Goal: Information Seeking & Learning: Find specific fact

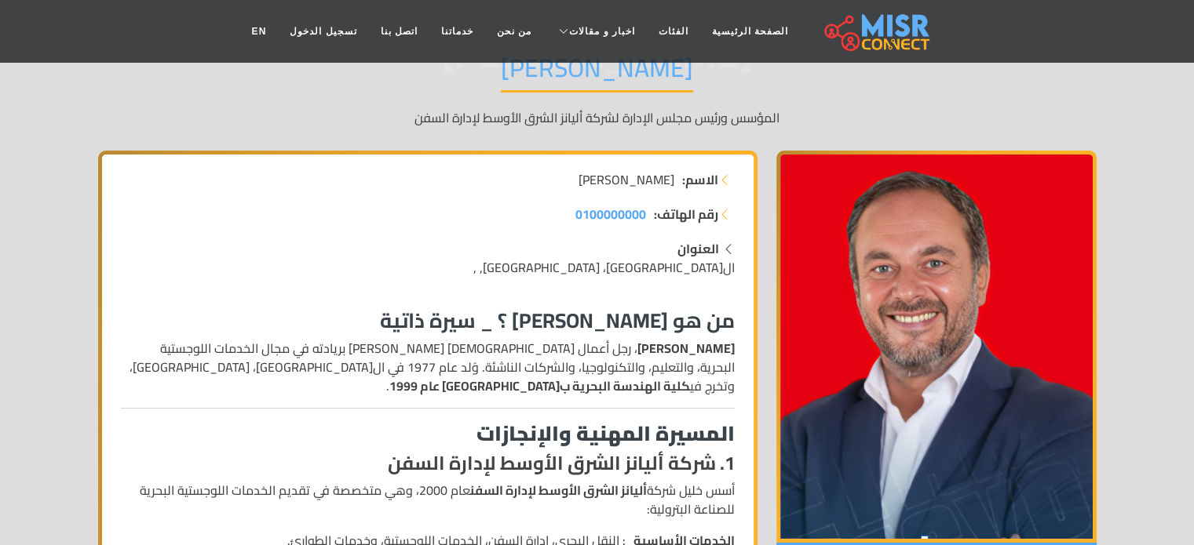
scroll to position [157, 0]
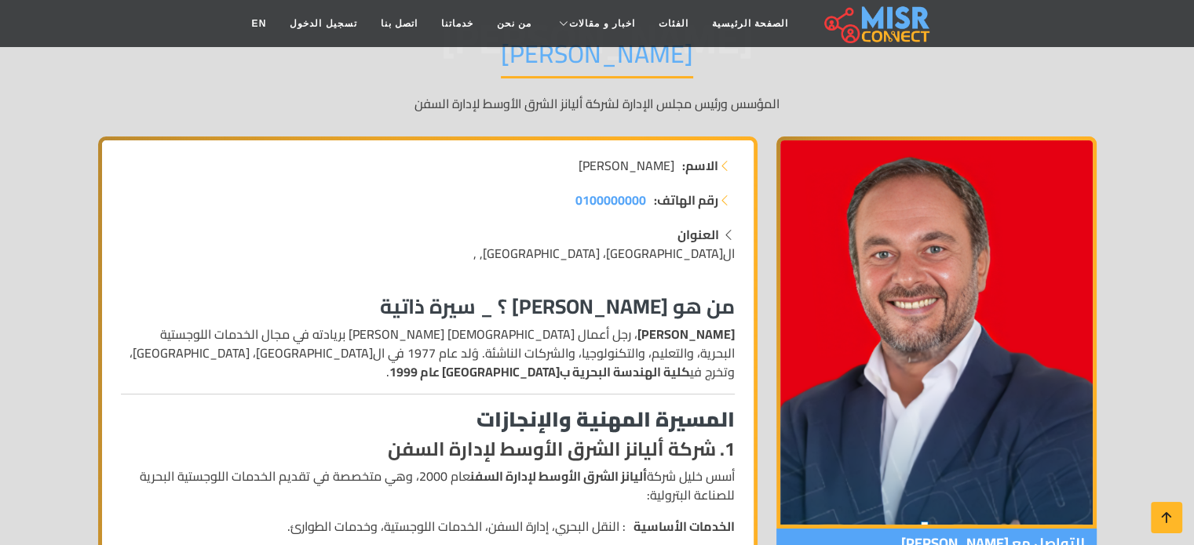
click at [427, 367] on strong "كلية الهندسة البحرية ب[GEOGRAPHIC_DATA] عام 1999" at bounding box center [539, 372] width 301 height 24
click at [443, 367] on strong "كلية الهندسة البحرية ب[GEOGRAPHIC_DATA] عام 1999" at bounding box center [539, 372] width 301 height 24
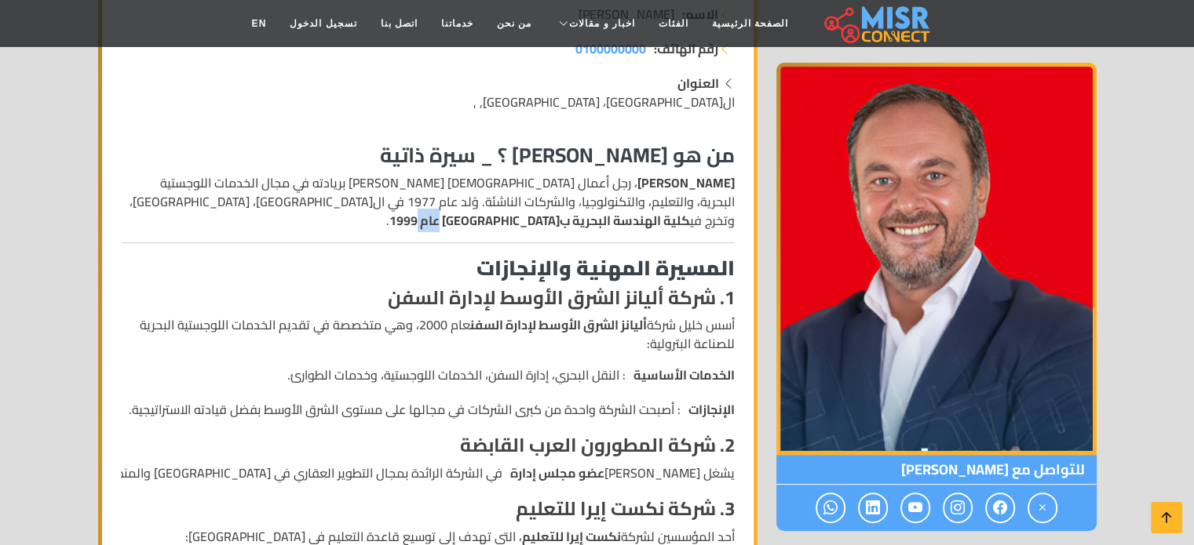
scroll to position [314, 0]
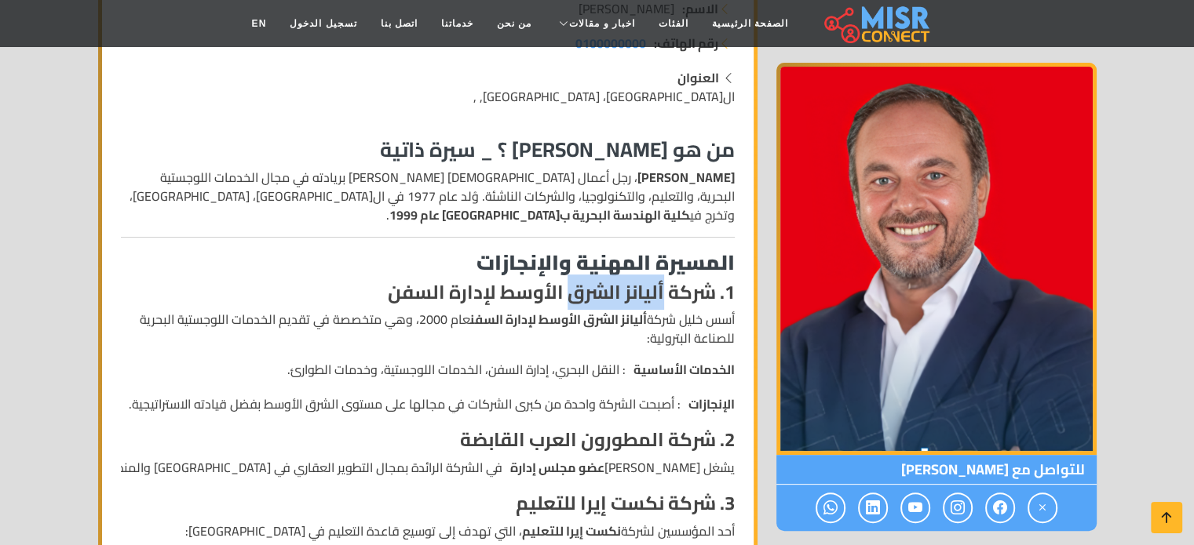
drag, startPoint x: 663, startPoint y: 291, endPoint x: 565, endPoint y: 290, distance: 98.1
click at [565, 290] on strong "1. شركة أليانز الشرق الأوسط لإدارة السفن" at bounding box center [561, 292] width 347 height 35
click at [692, 290] on strong "1. شركة أليانز الشرق الأوسط لإدارة السفن" at bounding box center [561, 292] width 347 height 35
drag, startPoint x: 715, startPoint y: 290, endPoint x: 613, endPoint y: 284, distance: 102.2
click at [613, 284] on strong "1. شركة أليانز الشرق الأوسط لإدارة السفن" at bounding box center [561, 292] width 347 height 35
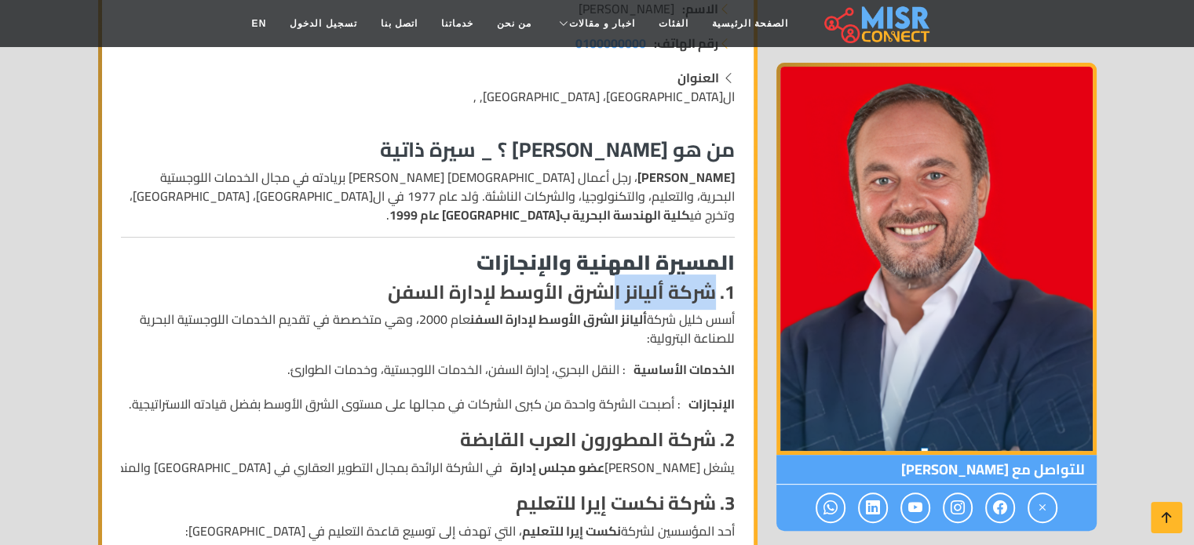
click at [678, 290] on strong "1. شركة أليانز الشرق الأوسط لإدارة السفن" at bounding box center [561, 292] width 347 height 35
drag, startPoint x: 714, startPoint y: 297, endPoint x: 625, endPoint y: 296, distance: 89.5
click at [625, 296] on strong "1. شركة أليانز الشرق الأوسط لإدارة السفن" at bounding box center [561, 292] width 347 height 35
click at [702, 316] on p "أسس [PERSON_NAME] أليانز الشرق الأوسط لإدارة السفن عام 2000، وهي متخصصة في تقدي…" at bounding box center [428, 329] width 614 height 38
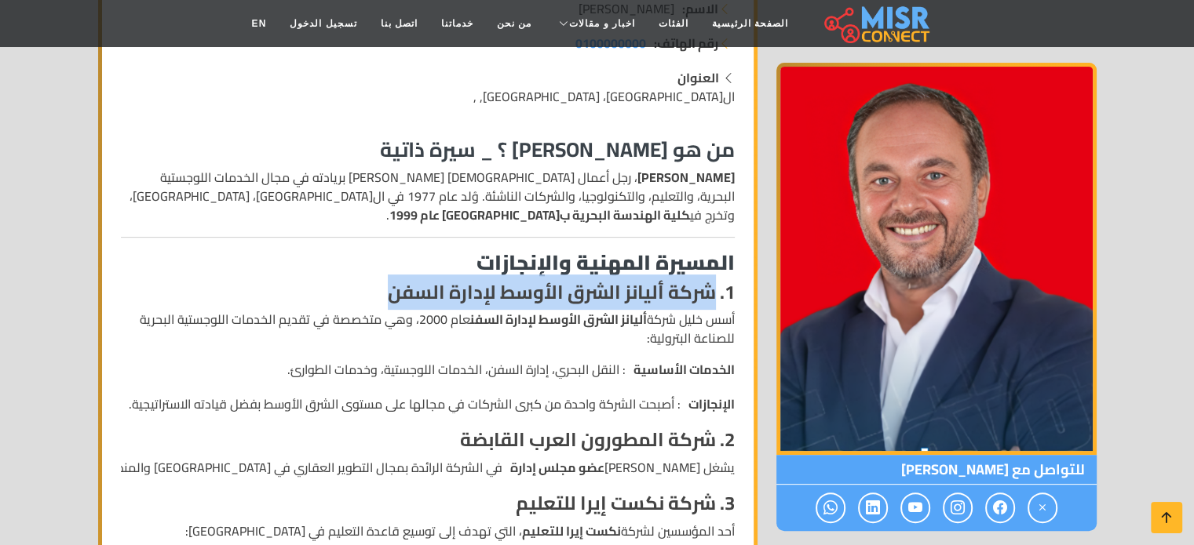
drag, startPoint x: 714, startPoint y: 290, endPoint x: 389, endPoint y: 288, distance: 324.9
click at [389, 288] on strong "1. شركة أليانز الشرق الأوسط لإدارة السفن" at bounding box center [561, 292] width 347 height 35
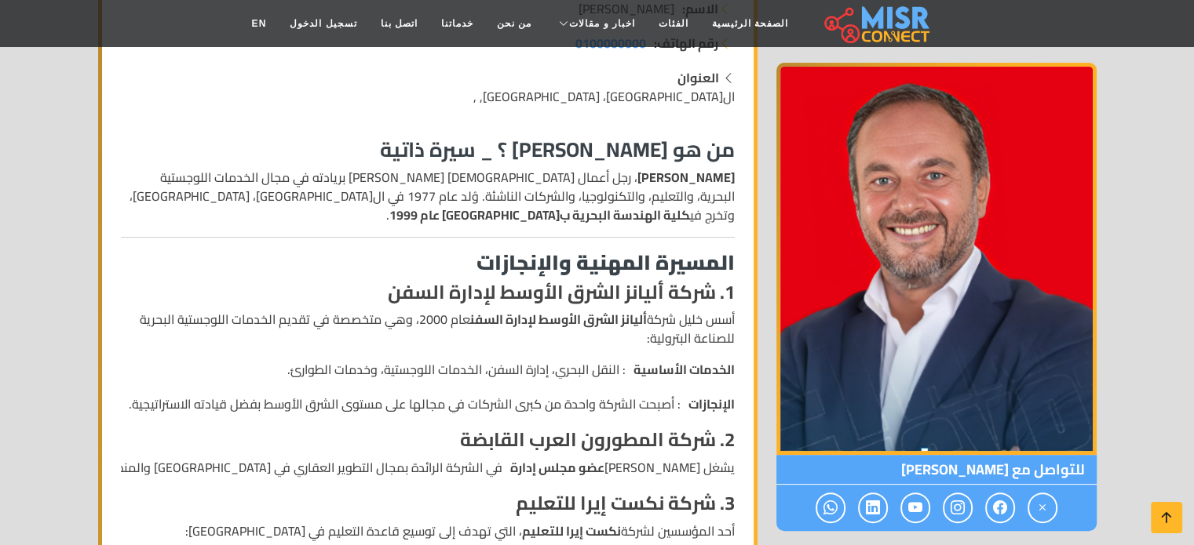
click at [691, 312] on p "أسس [PERSON_NAME] أليانز الشرق الأوسط لإدارة السفن عام 2000، وهي متخصصة في تقدي…" at bounding box center [428, 329] width 614 height 38
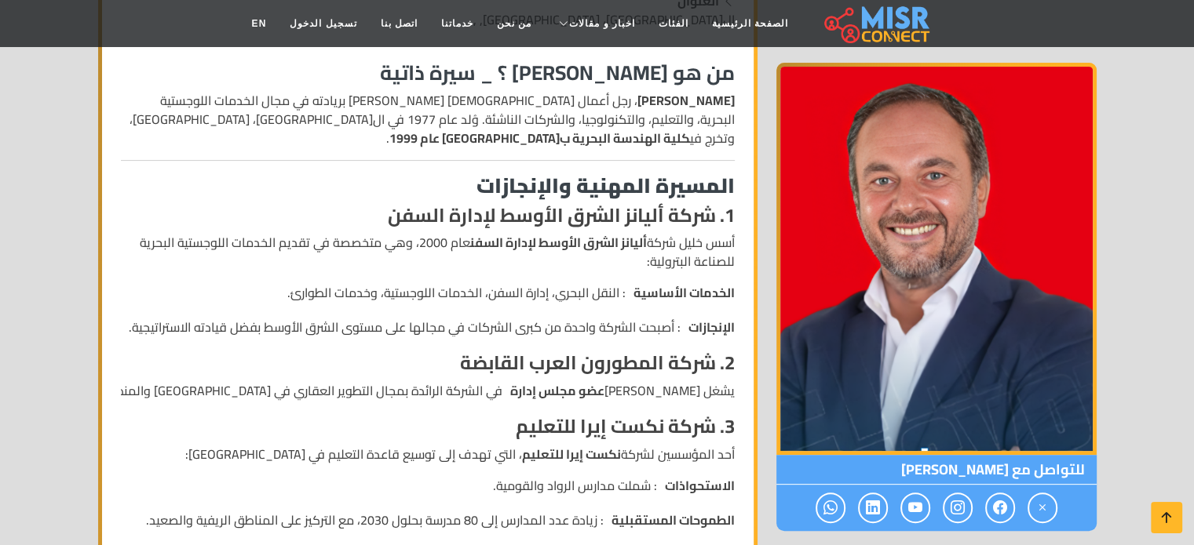
scroll to position [392, 0]
click at [636, 354] on strong "2. شركة المطورون العرب القابضة" at bounding box center [597, 361] width 275 height 35
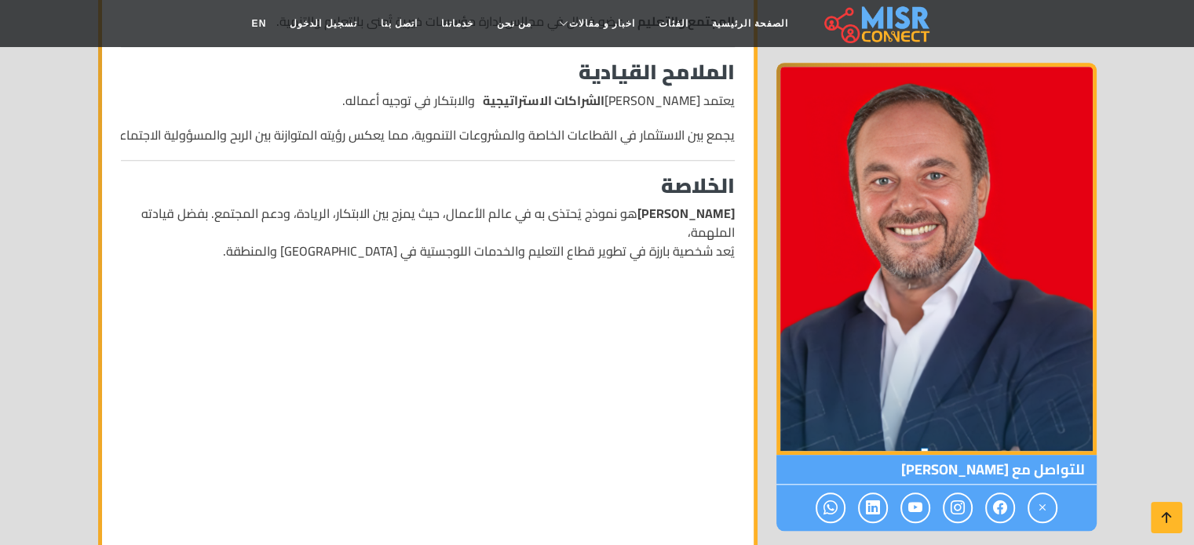
scroll to position [1413, 0]
